Goal: Use online tool/utility: Utilize a website feature to perform a specific function

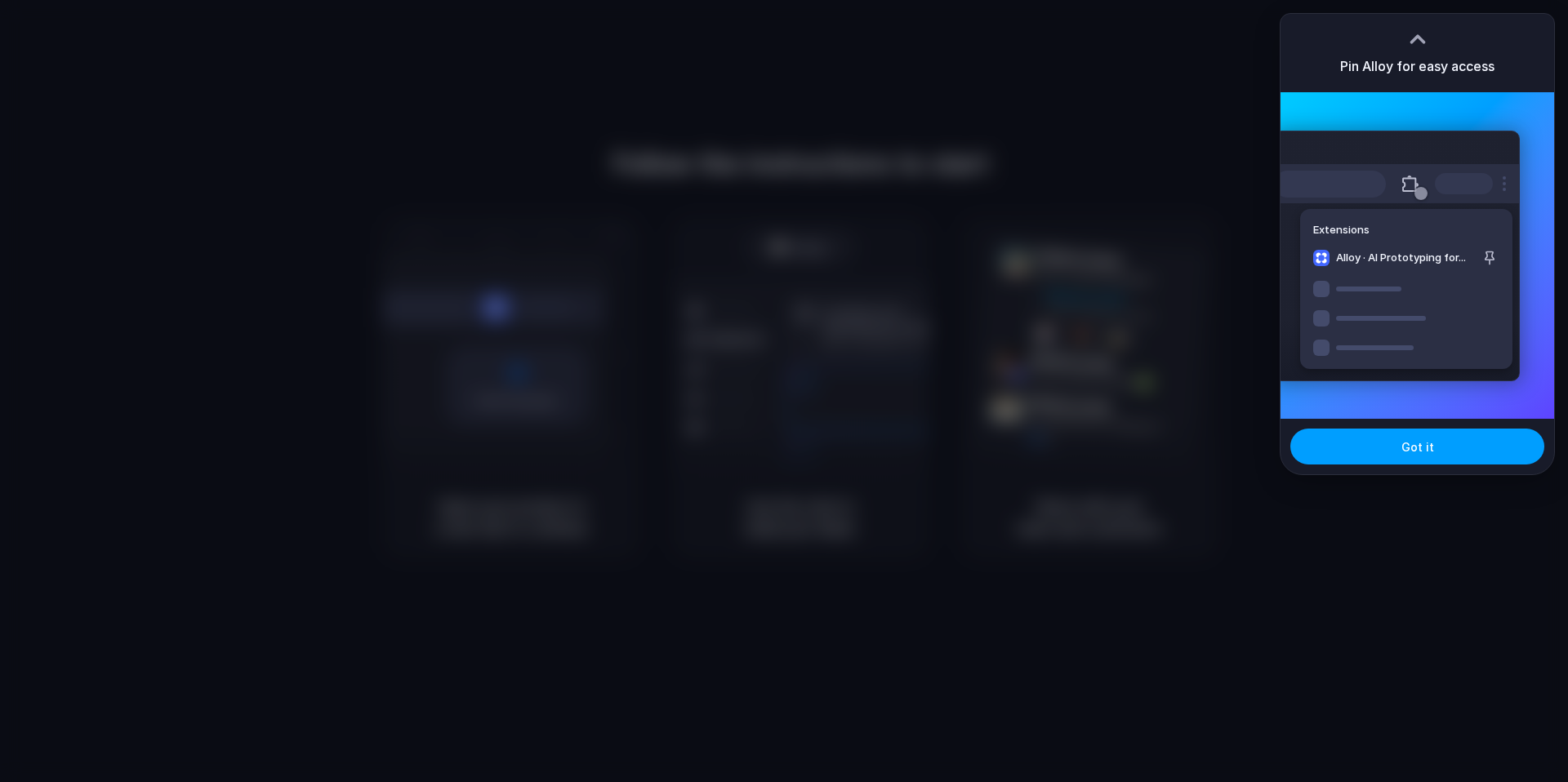
click at [1413, 443] on span "Got it" at bounding box center [1417, 447] width 33 height 17
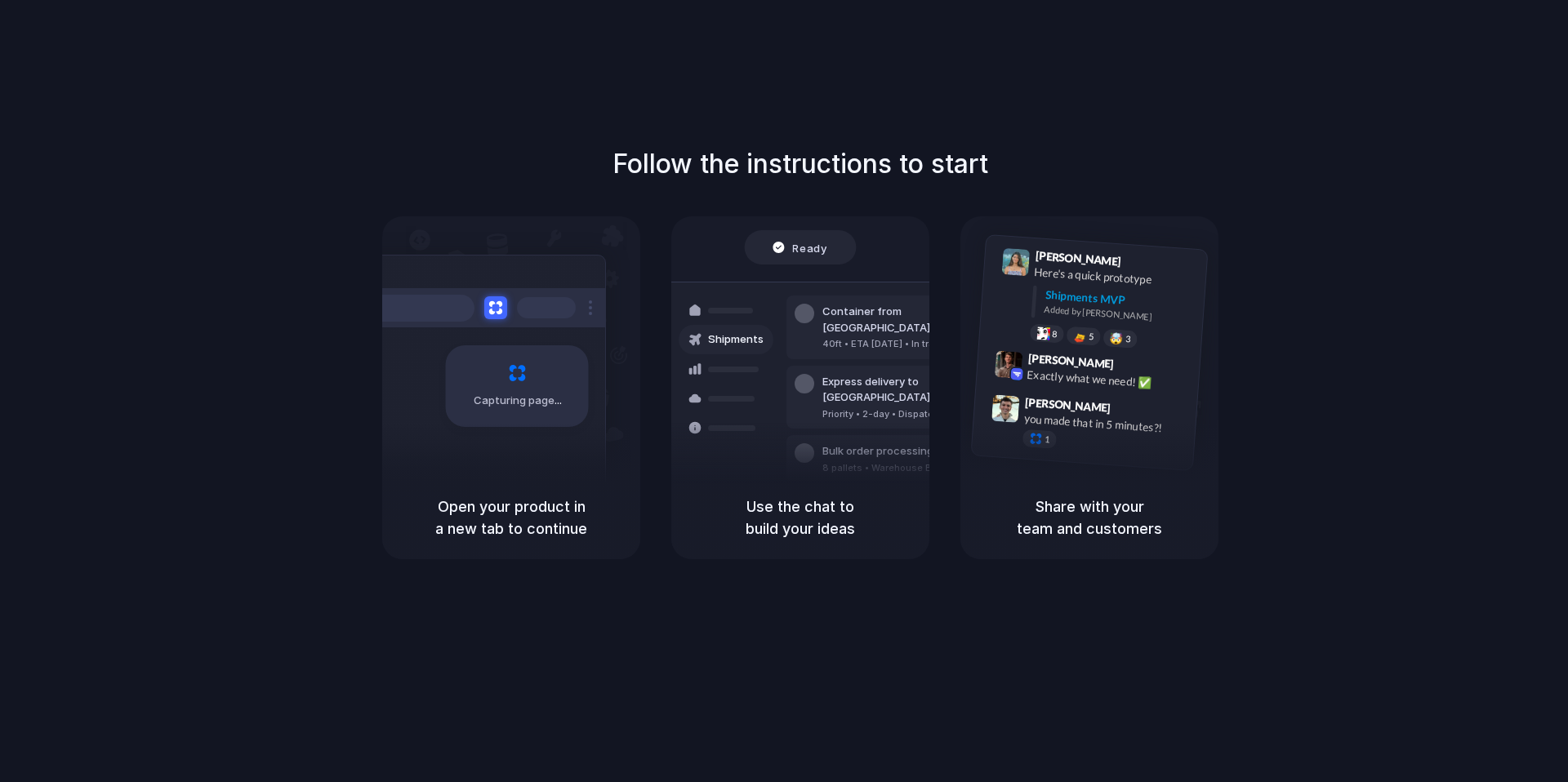
click at [1337, 176] on div "Follow the instructions to start Capturing page Open your product in a new tab …" at bounding box center [801, 352] width 1568 height 415
